Goal: Task Accomplishment & Management: Manage account settings

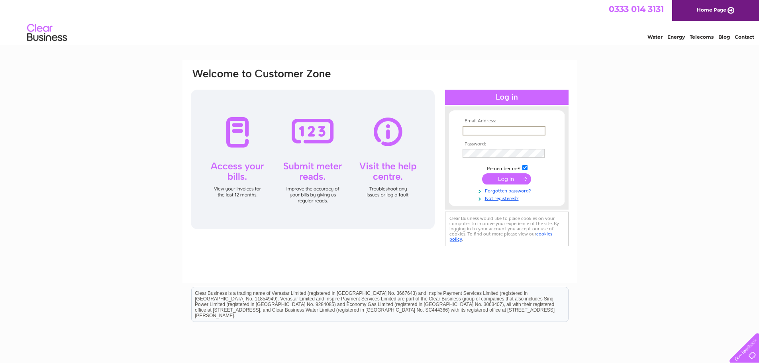
click at [491, 126] on input "text" at bounding box center [504, 131] width 83 height 10
type input "ust@inteb.uk"
click at [510, 181] on input "submit" at bounding box center [506, 178] width 49 height 11
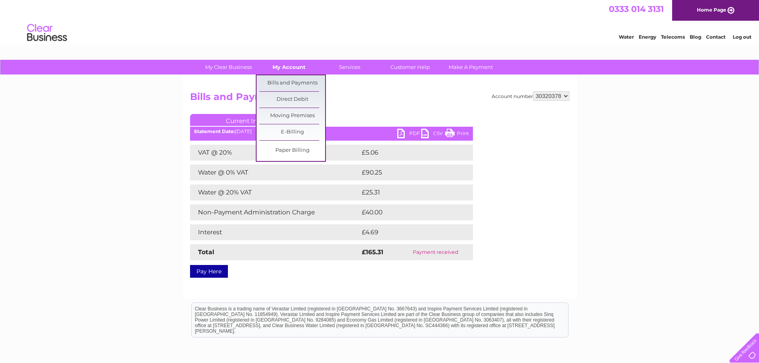
click at [281, 65] on link "My Account" at bounding box center [289, 67] width 66 height 15
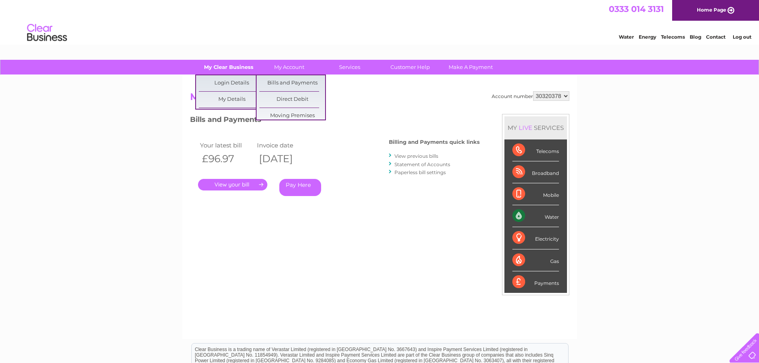
click at [232, 67] on link "My Clear Business" at bounding box center [229, 67] width 66 height 15
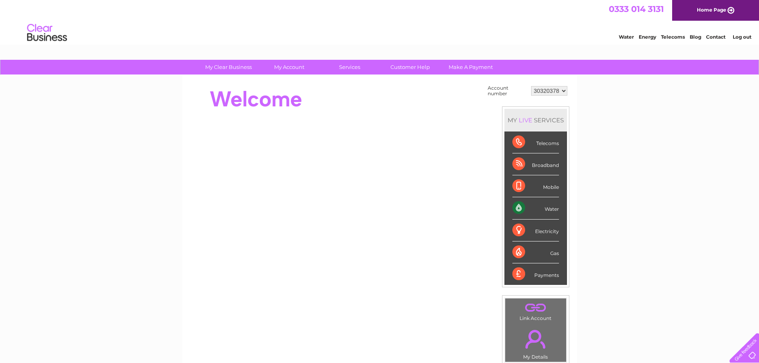
click at [553, 94] on select "30320378" at bounding box center [549, 91] width 36 height 10
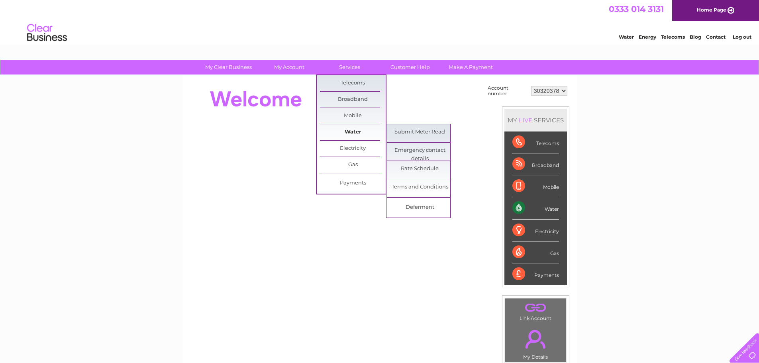
click at [348, 132] on link "Water" at bounding box center [353, 132] width 66 height 16
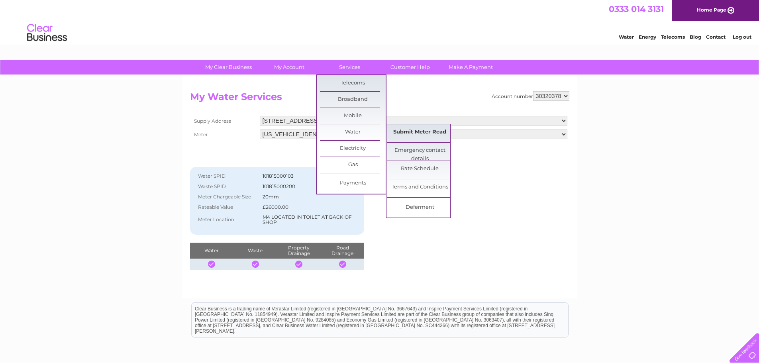
click at [428, 129] on link "Submit Meter Read" at bounding box center [420, 132] width 66 height 16
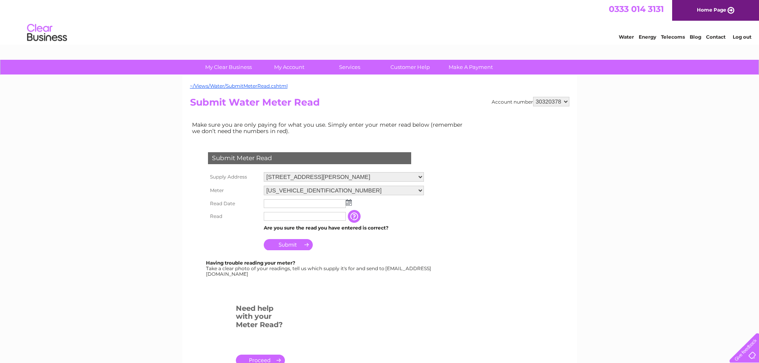
click at [287, 205] on input "text" at bounding box center [305, 203] width 82 height 9
click at [348, 204] on img at bounding box center [349, 202] width 6 height 6
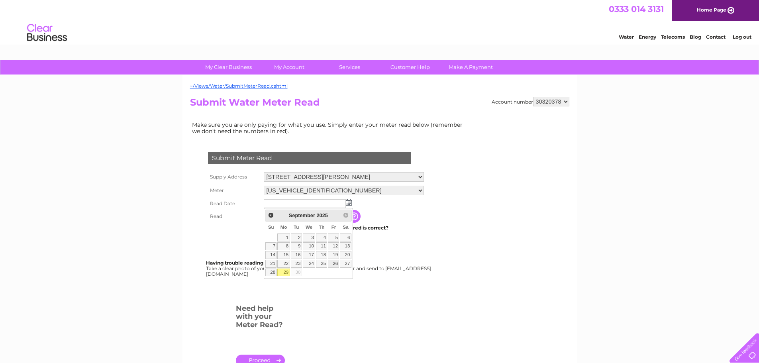
click at [335, 262] on link "26" at bounding box center [333, 264] width 11 height 8
type input "[DATE]"
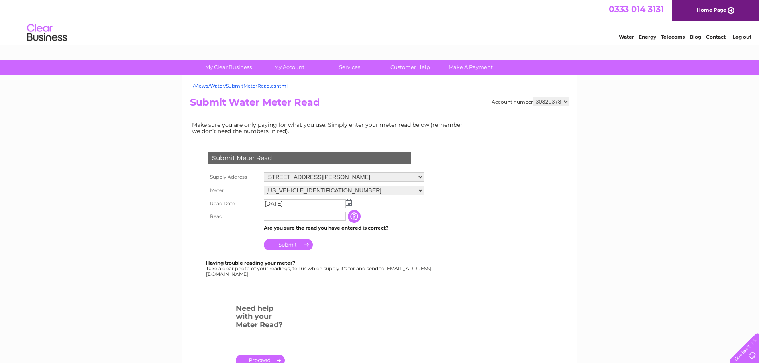
click at [287, 219] on input "text" at bounding box center [305, 216] width 82 height 9
click at [305, 219] on input "text" at bounding box center [305, 216] width 82 height 9
click at [306, 215] on input "text" at bounding box center [305, 216] width 82 height 9
click at [360, 216] on input "button" at bounding box center [355, 216] width 14 height 13
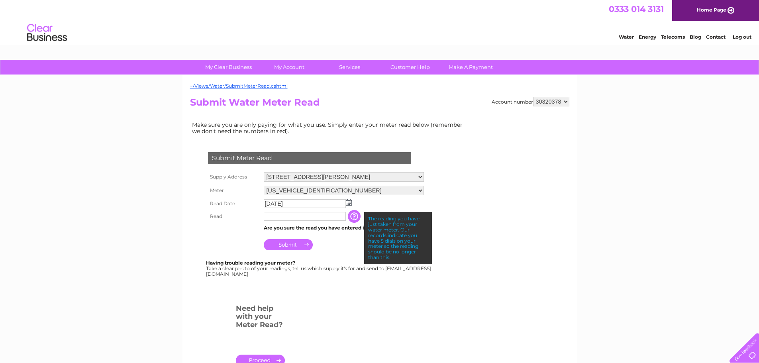
click at [342, 217] on input "text" at bounding box center [305, 216] width 82 height 9
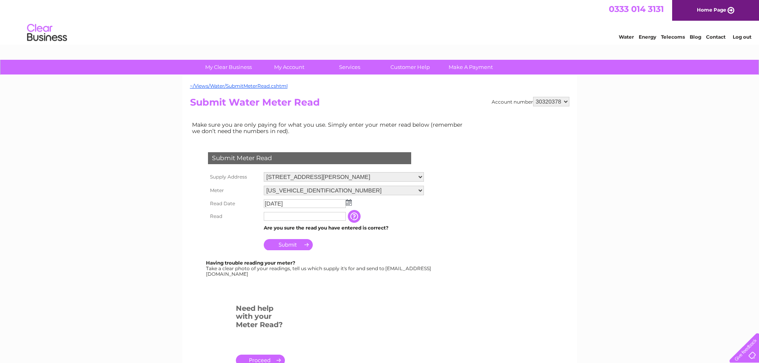
click at [331, 208] on td "2025/09/26" at bounding box center [344, 203] width 164 height 13
click at [323, 216] on input "text" at bounding box center [305, 216] width 82 height 9
click at [334, 204] on input "2025/09/26" at bounding box center [305, 203] width 82 height 9
click at [382, 191] on select "[US_VEHICLE_IDENTIFICATION_NUMBER]" at bounding box center [344, 191] width 160 height 10
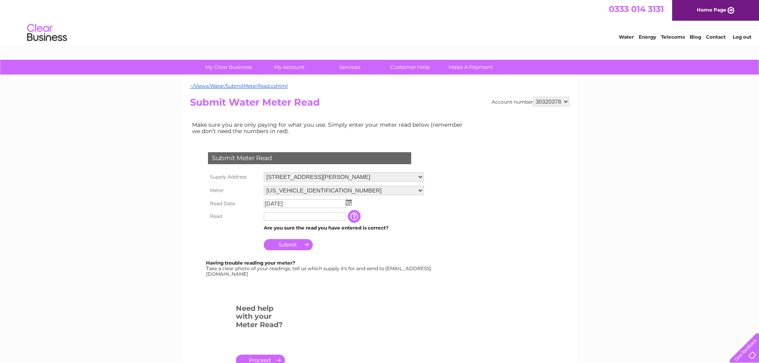
click at [362, 216] on input "button" at bounding box center [355, 216] width 14 height 13
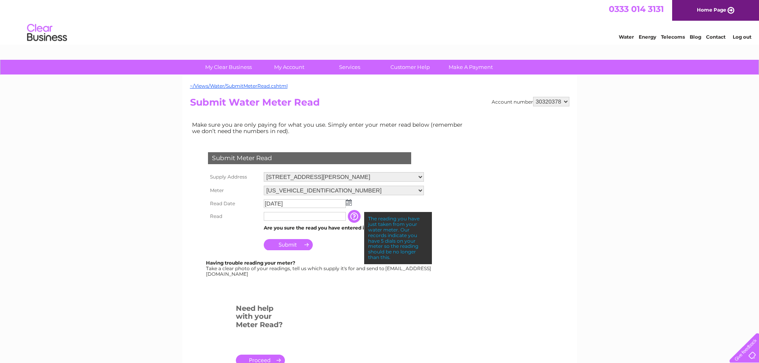
click at [303, 218] on input "text" at bounding box center [305, 216] width 82 height 9
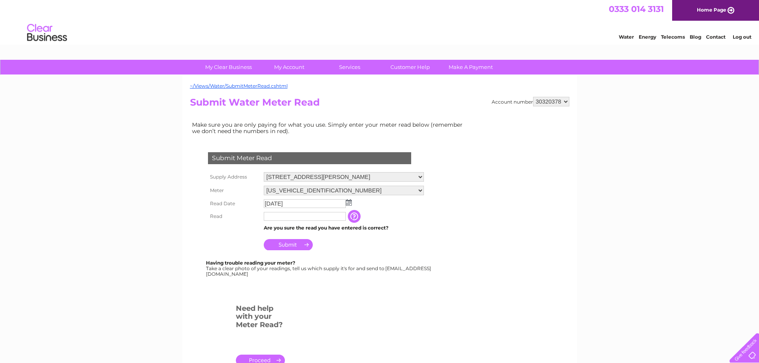
click at [303, 218] on input "text" at bounding box center [305, 216] width 82 height 9
click at [297, 218] on input "text" at bounding box center [305, 216] width 82 height 9
click at [276, 218] on input "text" at bounding box center [305, 216] width 82 height 9
click at [276, 216] on input "text" at bounding box center [305, 216] width 82 height 9
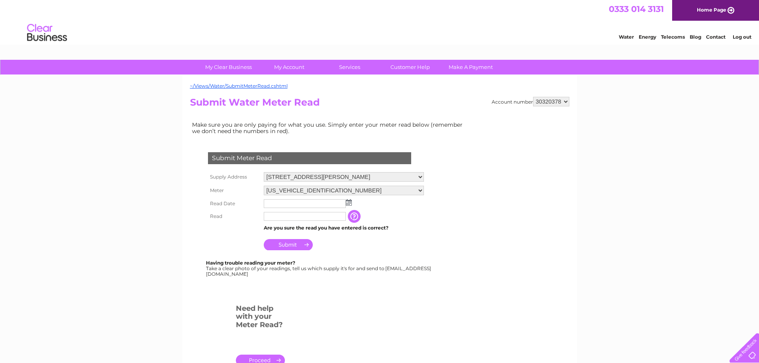
click at [277, 216] on input "text" at bounding box center [305, 216] width 82 height 9
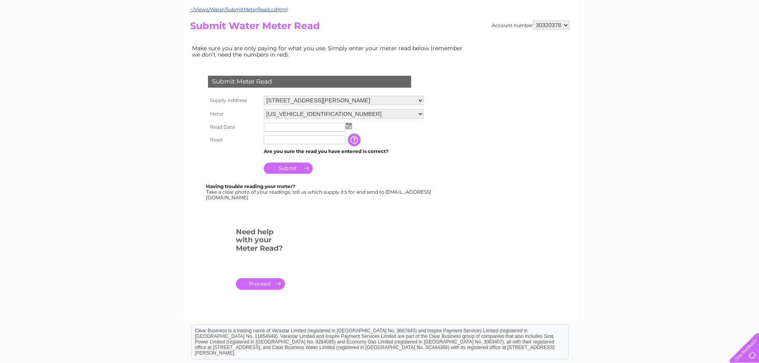
scroll to position [80, 0]
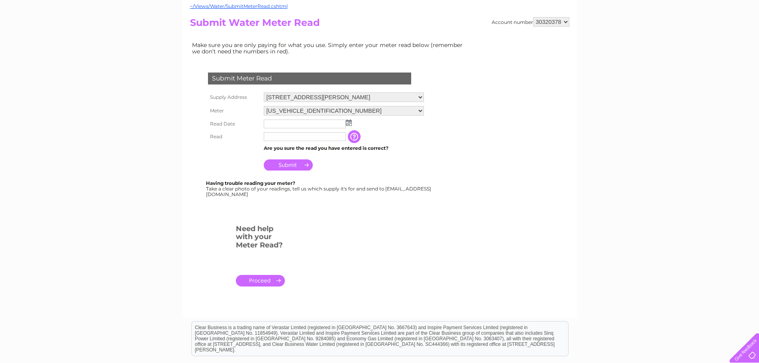
click at [262, 284] on link "." at bounding box center [260, 281] width 49 height 12
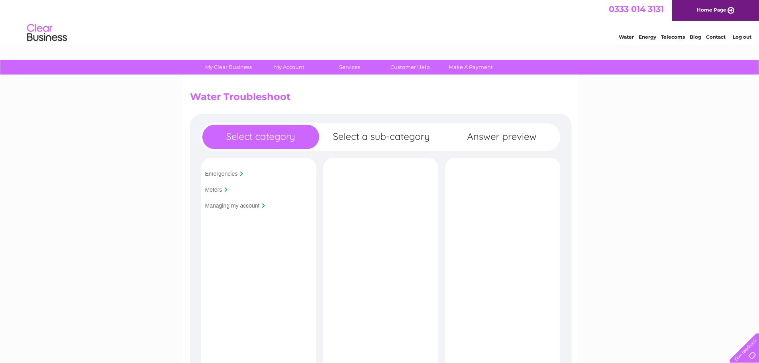
click at [217, 187] on input "Meters" at bounding box center [213, 190] width 17 height 6
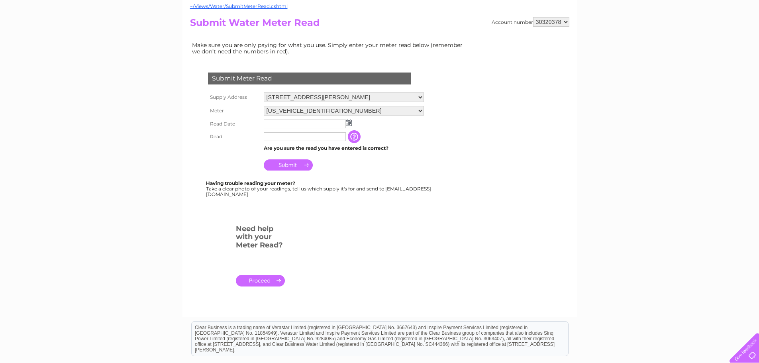
click at [280, 135] on input "text" at bounding box center [305, 136] width 82 height 9
click at [281, 136] on input "text" at bounding box center [305, 136] width 82 height 9
click at [362, 139] on input "button" at bounding box center [355, 136] width 14 height 13
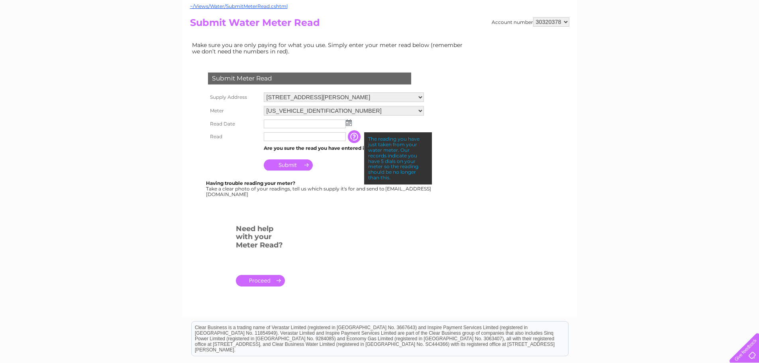
click at [362, 139] on input "button" at bounding box center [355, 136] width 14 height 13
click at [298, 137] on input "text" at bounding box center [305, 136] width 82 height 9
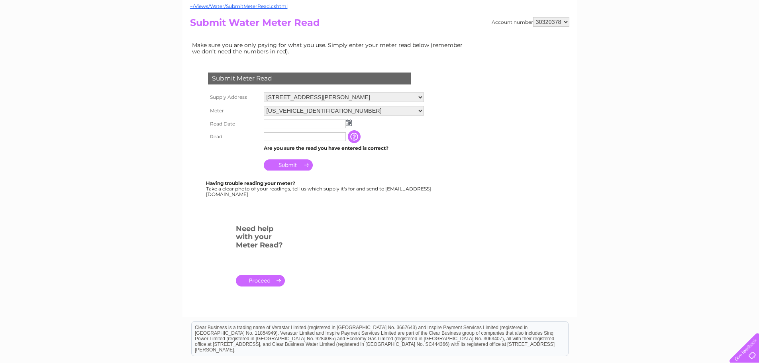
click at [302, 124] on input "text" at bounding box center [305, 124] width 82 height 9
click at [353, 121] on td at bounding box center [344, 124] width 164 height 13
click at [348, 122] on img at bounding box center [349, 123] width 6 height 6
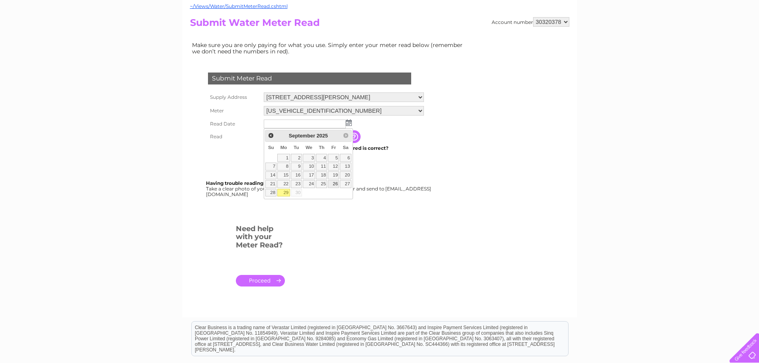
click at [329, 184] on link "26" at bounding box center [333, 184] width 11 height 8
type input "2025/09/26"
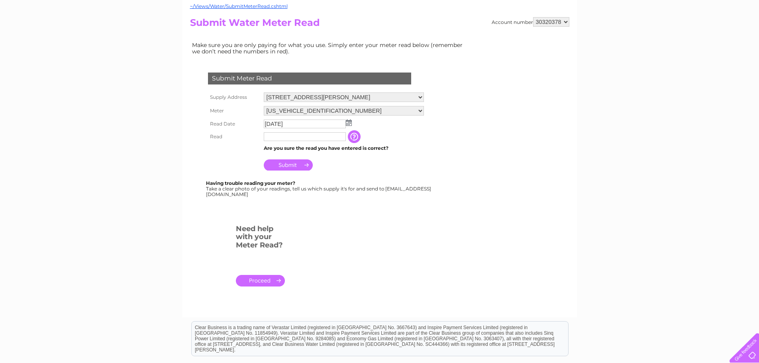
click at [290, 138] on input "text" at bounding box center [305, 136] width 82 height 9
click at [348, 101] on select "6 Mitchell Arcade, Rutherglen, Glasgow, Lanarkshire, G73 2LS" at bounding box center [344, 97] width 160 height 10
click at [297, 137] on input "text" at bounding box center [305, 136] width 82 height 9
click at [281, 143] on td "Are you sure the read you have entered is correct?" at bounding box center [344, 148] width 164 height 10
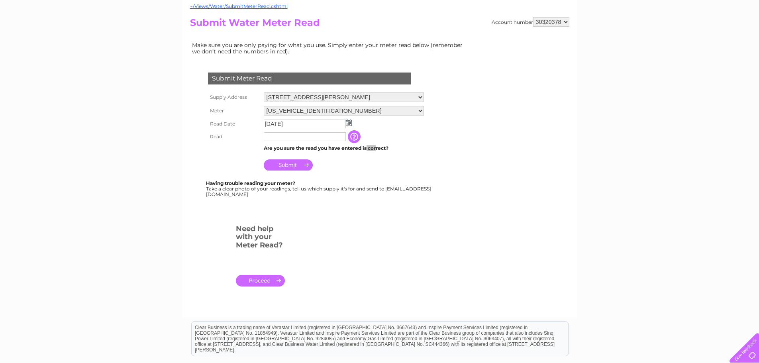
click at [281, 143] on td "Are you sure the read you have entered is correct?" at bounding box center [344, 148] width 164 height 10
click at [279, 138] on input "text" at bounding box center [305, 136] width 82 height 9
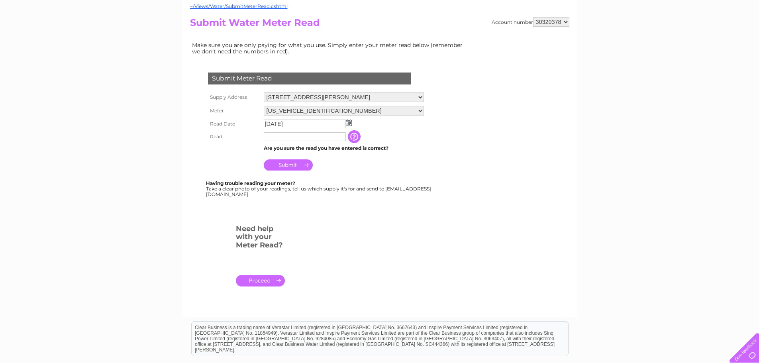
click at [279, 138] on input "text" at bounding box center [305, 136] width 82 height 9
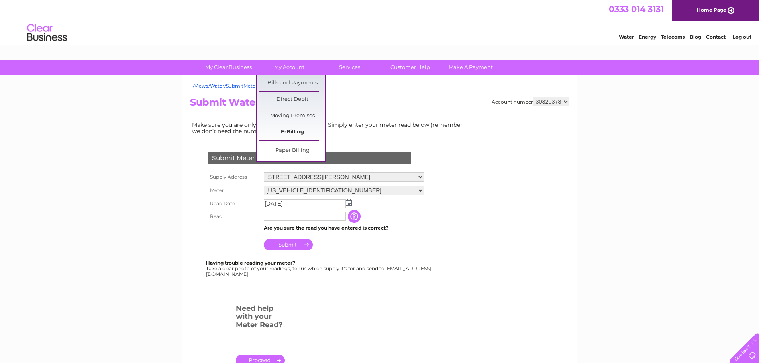
click at [297, 135] on link "E-Billing" at bounding box center [292, 132] width 66 height 16
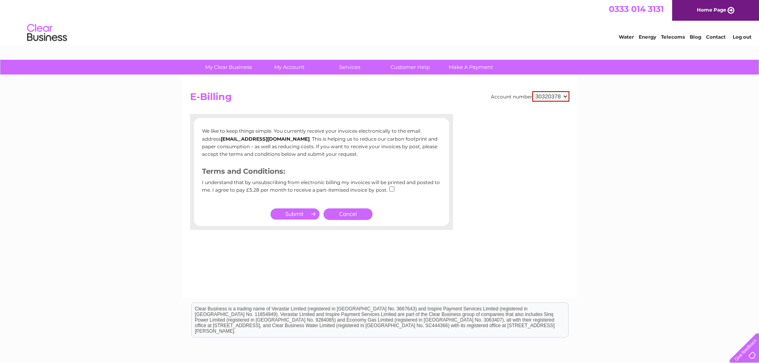
click at [391, 190] on input "checkbox" at bounding box center [391, 189] width 5 height 5
checkbox input "true"
click at [295, 214] on input "submit" at bounding box center [295, 213] width 49 height 11
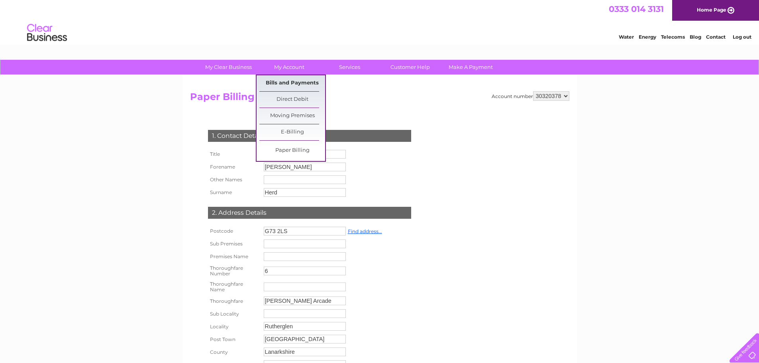
click at [287, 82] on link "Bills and Payments" at bounding box center [292, 83] width 66 height 16
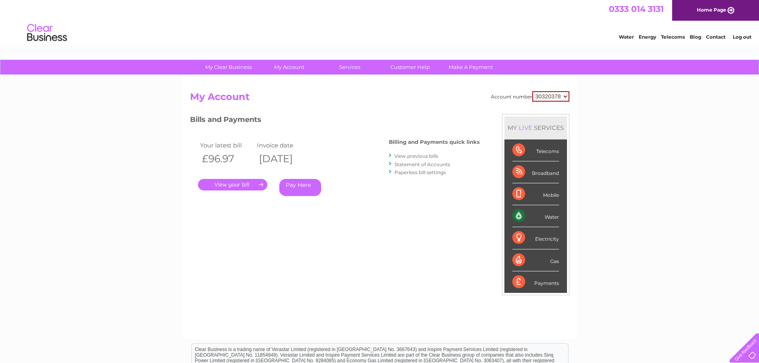
click at [250, 185] on link "." at bounding box center [232, 185] width 69 height 12
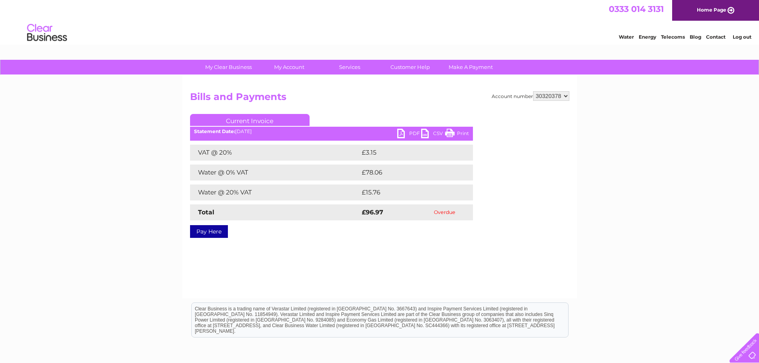
click at [414, 133] on link "PDF" at bounding box center [409, 135] width 24 height 12
